Goal: Check status: Check status

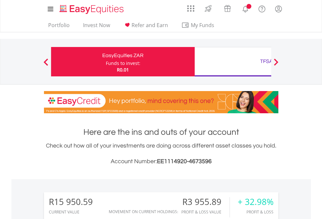
scroll to position [63, 102]
click at [106, 62] on div "Funds to invest:" at bounding box center [123, 63] width 35 height 7
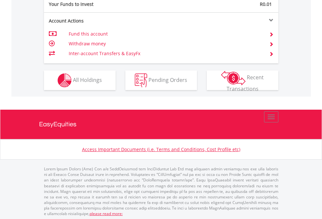
scroll to position [651, 0]
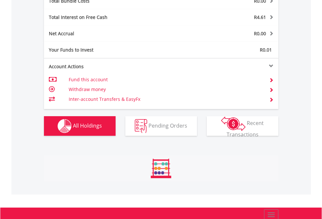
scroll to position [63, 102]
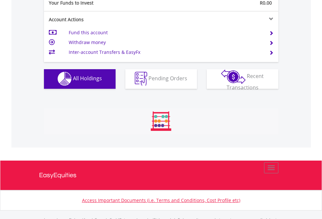
scroll to position [645, 0]
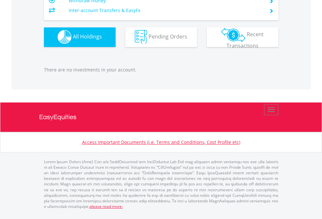
scroll to position [645, 0]
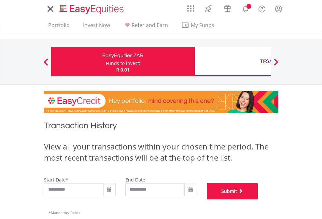
click at [258, 199] on button "Submit" at bounding box center [232, 191] width 51 height 16
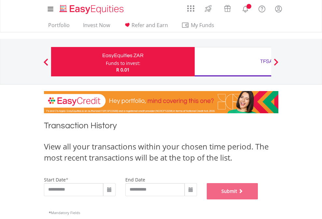
scroll to position [264, 0]
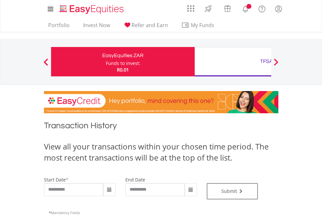
click at [233, 62] on div "TFSA" at bounding box center [267, 61] width 136 height 9
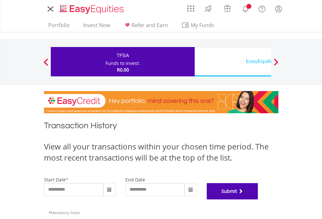
click at [258, 199] on button "Submit" at bounding box center [232, 191] width 51 height 16
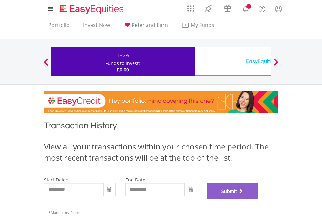
scroll to position [264, 0]
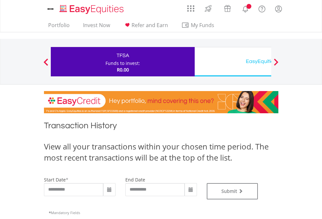
click at [233, 62] on div "EasyEquities USD" at bounding box center [267, 61] width 136 height 9
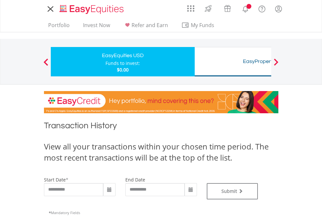
type input "**********"
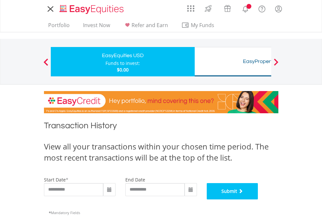
click at [258, 199] on button "Submit" at bounding box center [232, 191] width 51 height 16
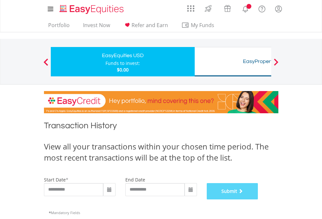
scroll to position [264, 0]
